Goal: Task Accomplishment & Management: Manage account settings

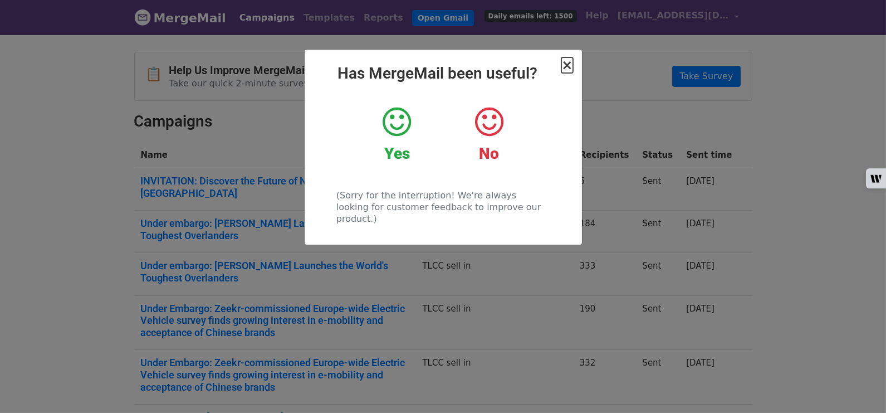
click at [566, 65] on span "×" at bounding box center [566, 65] width 11 height 16
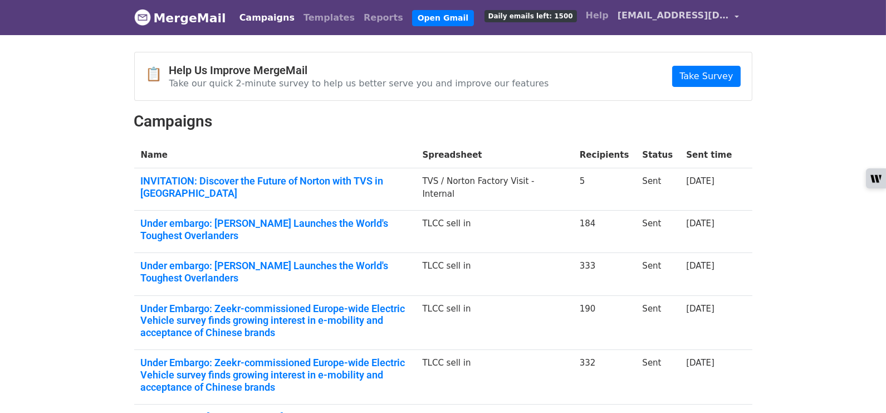
click at [731, 14] on link "[EMAIL_ADDRESS][DOMAIN_NAME]" at bounding box center [678, 17] width 130 height 26
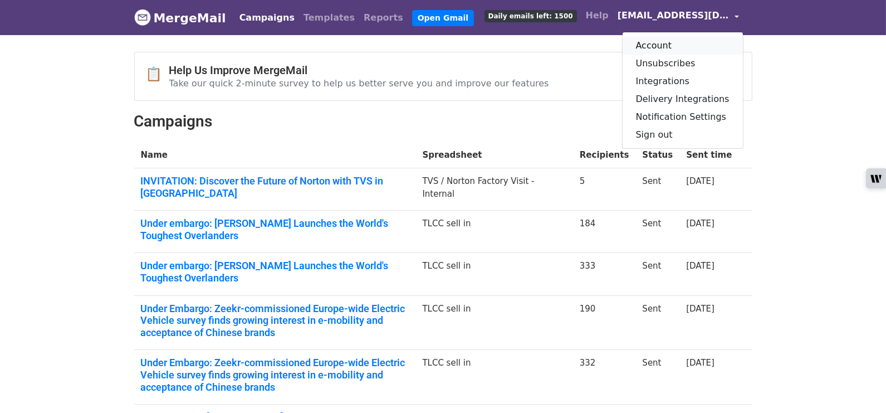
click at [701, 48] on link "Account" at bounding box center [683, 46] width 120 height 18
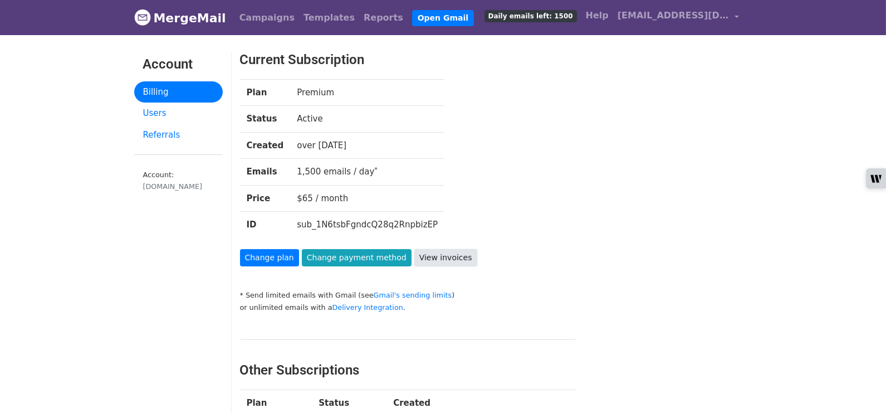
click at [414, 254] on link "View invoices" at bounding box center [445, 257] width 63 height 17
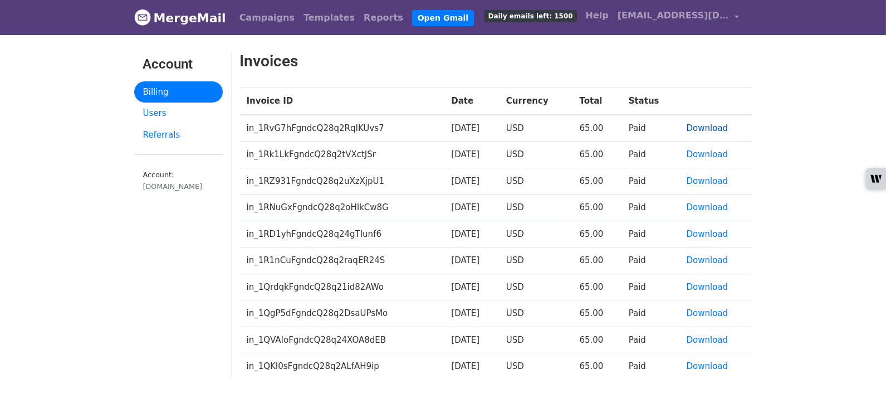
click at [698, 126] on link "Download" at bounding box center [708, 128] width 42 height 10
